Goal: Information Seeking & Learning: Learn about a topic

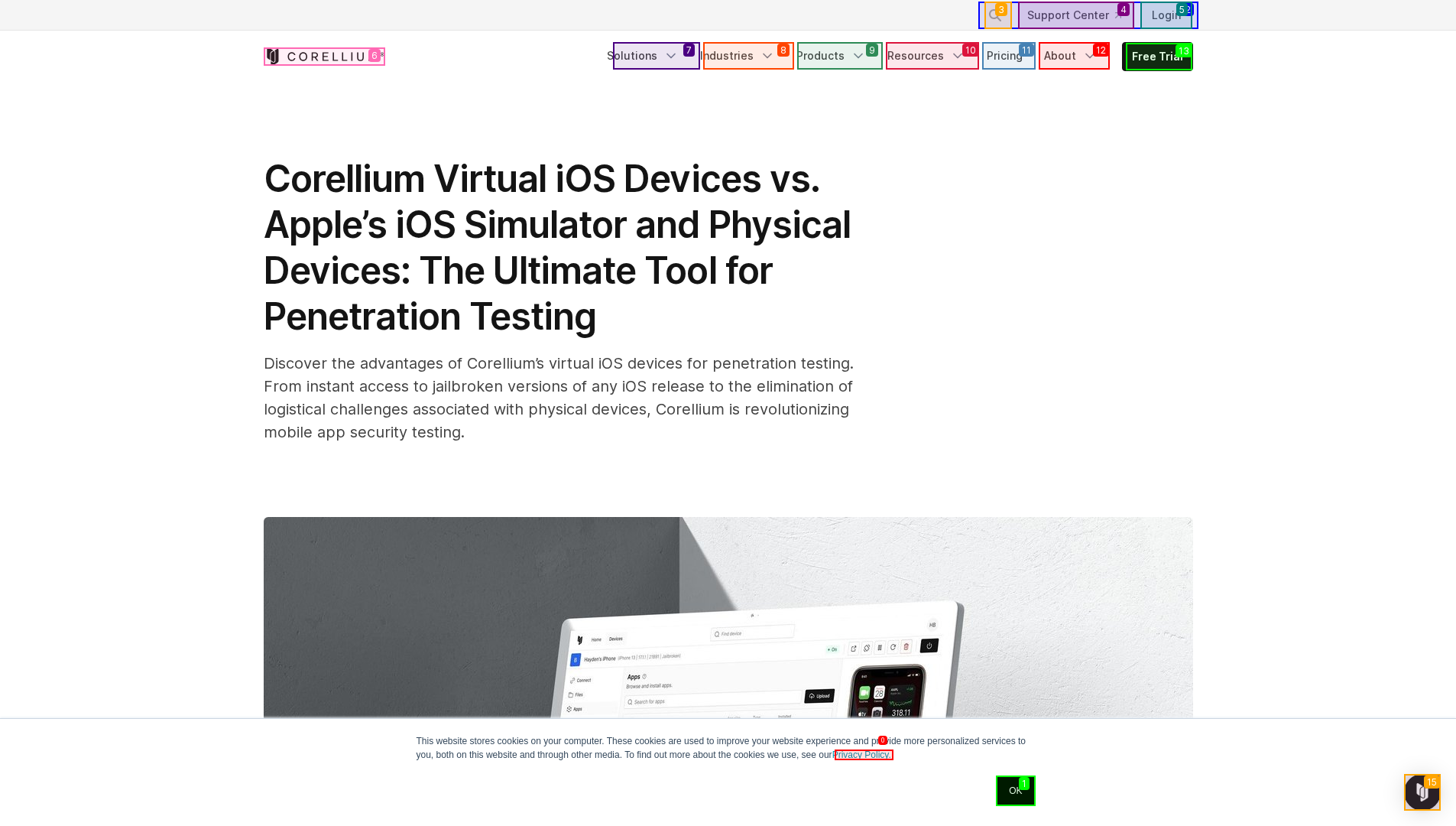
scroll to position [826, 0]
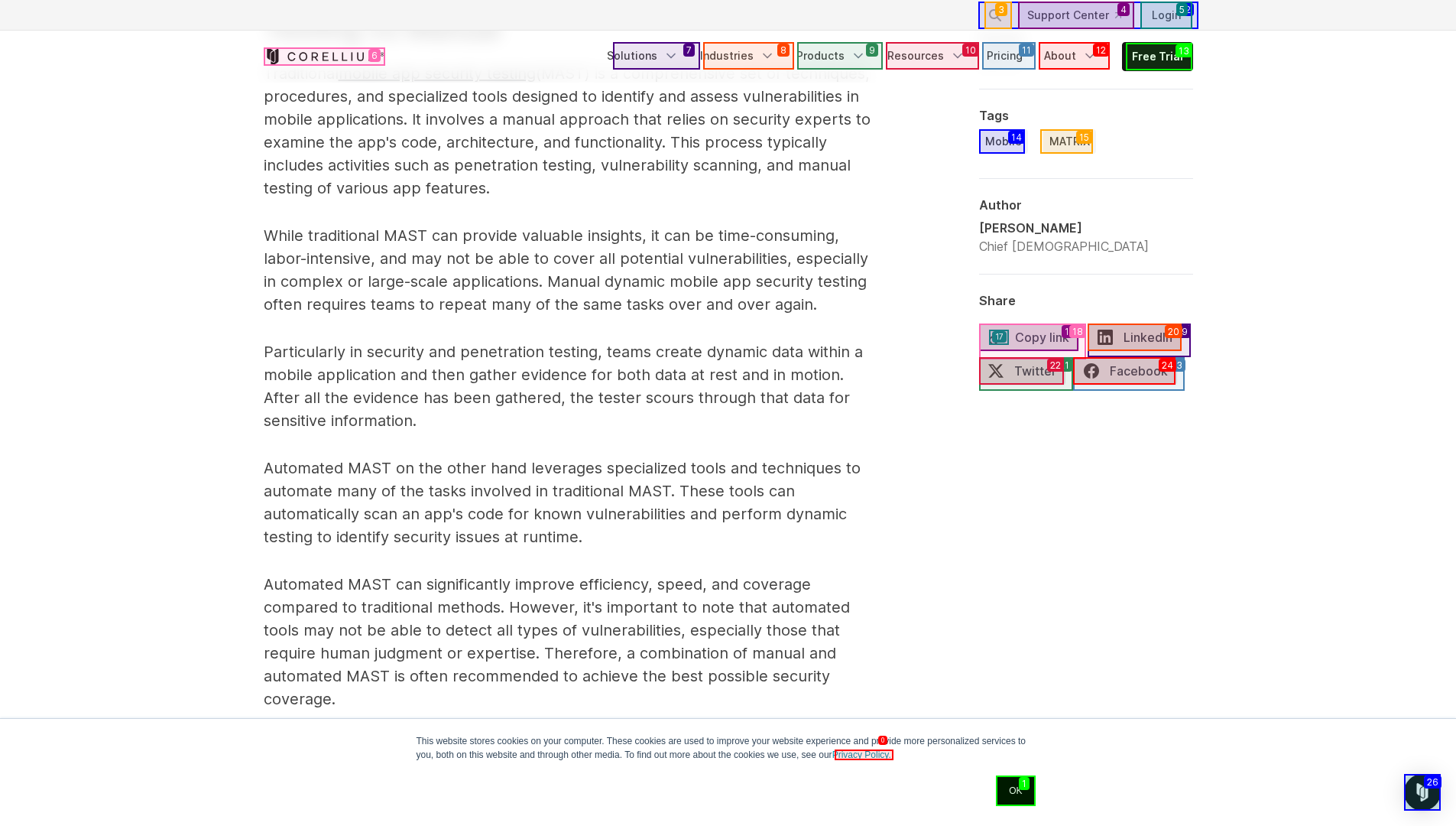
scroll to position [2477, 0]
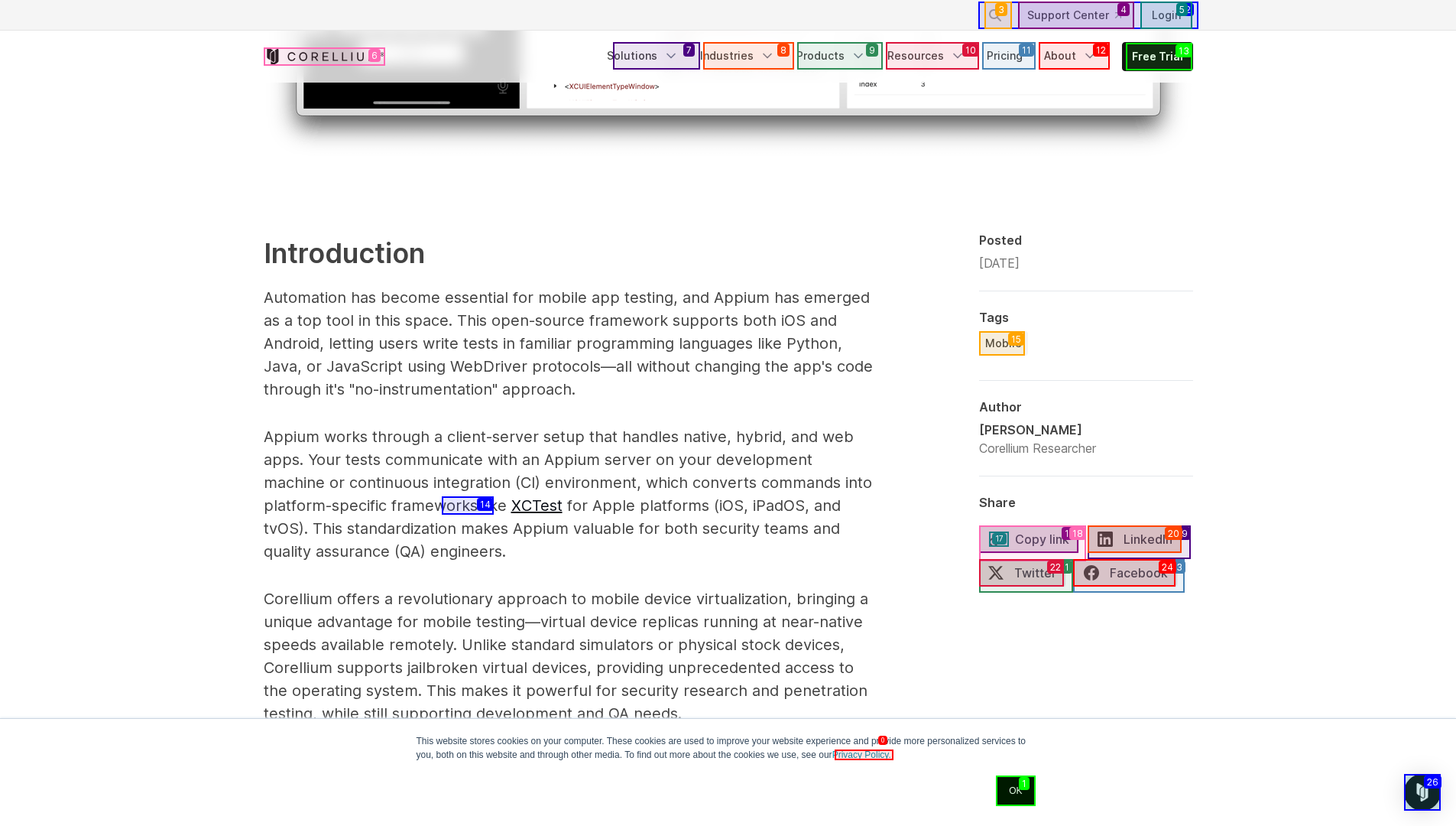
scroll to position [1652, 0]
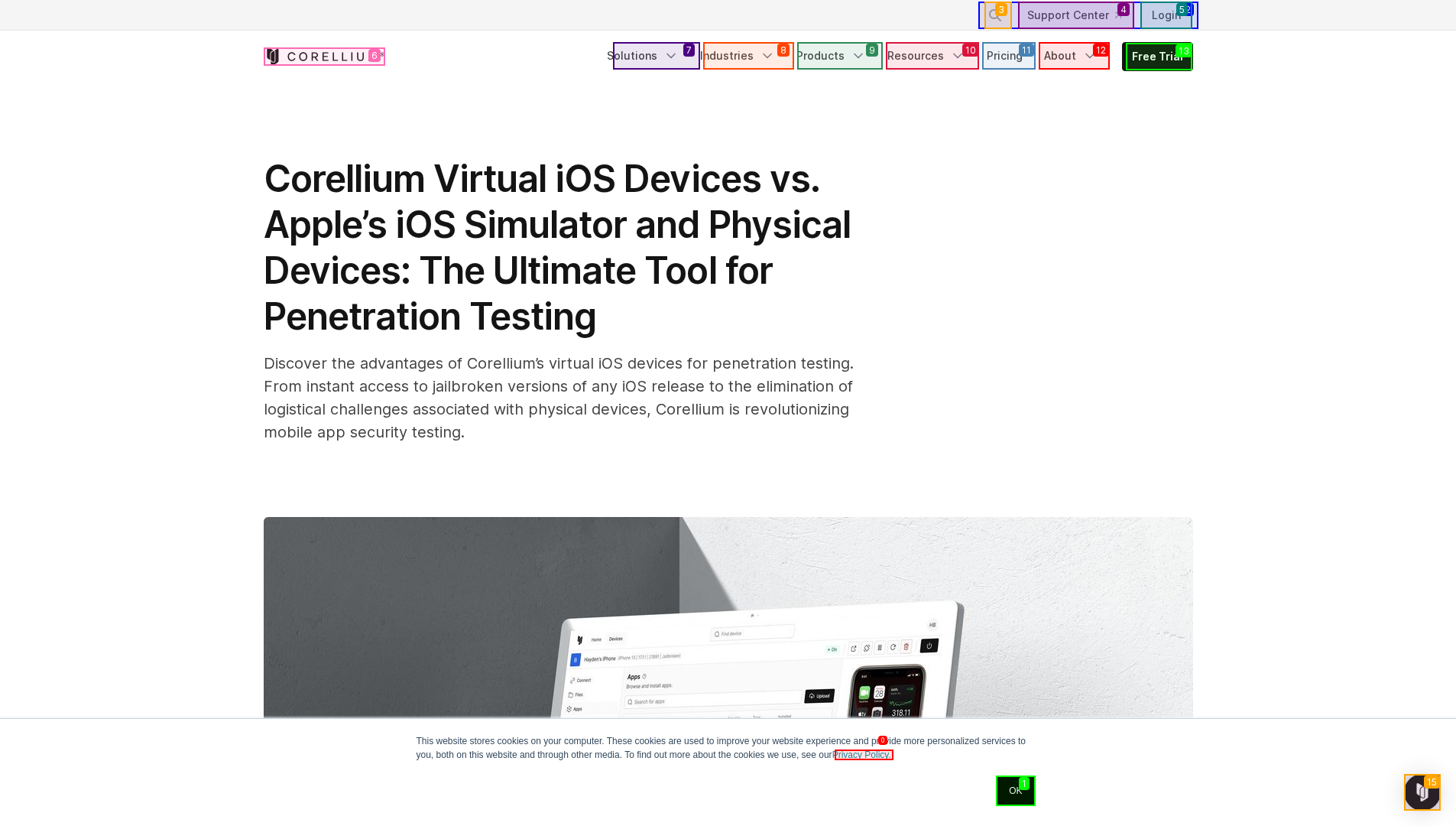
scroll to position [826, 0]
